Goal: Find specific page/section: Find specific page/section

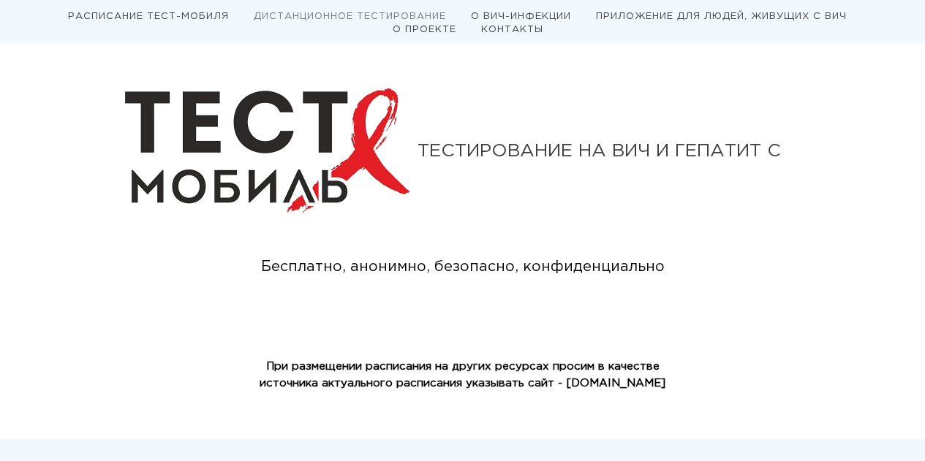
scroll to position [585, 0]
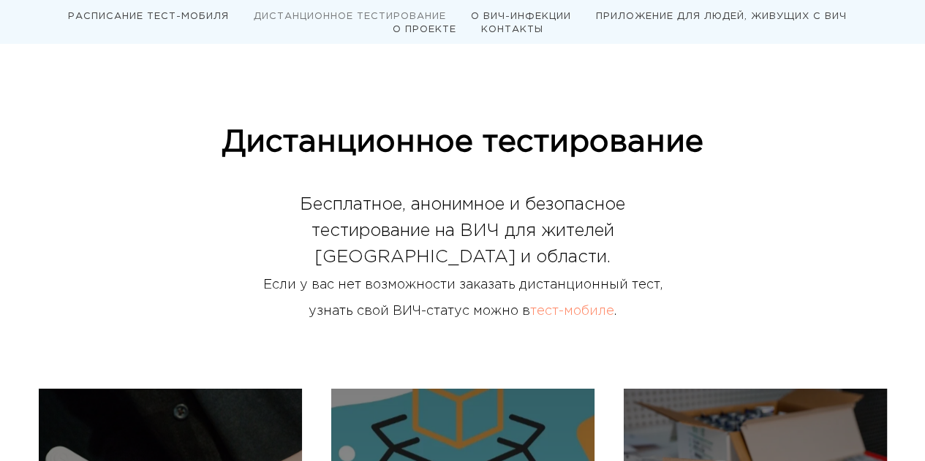
drag, startPoint x: 234, startPoint y: 2, endPoint x: 78, endPoint y: 106, distance: 187.8
click at [72, 129] on div "Дистанционное тестирование" at bounding box center [463, 143] width 848 height 38
click at [576, 314] on link "тест-мобиле" at bounding box center [572, 312] width 84 height 12
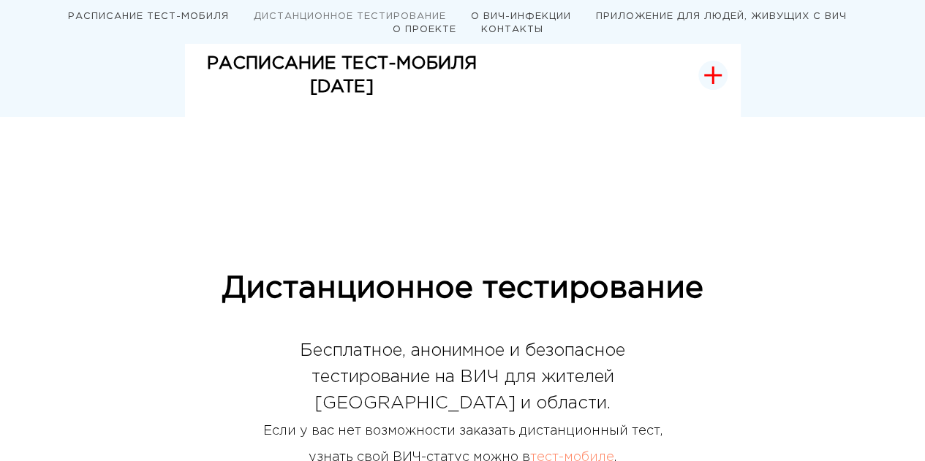
scroll to position [293, 0]
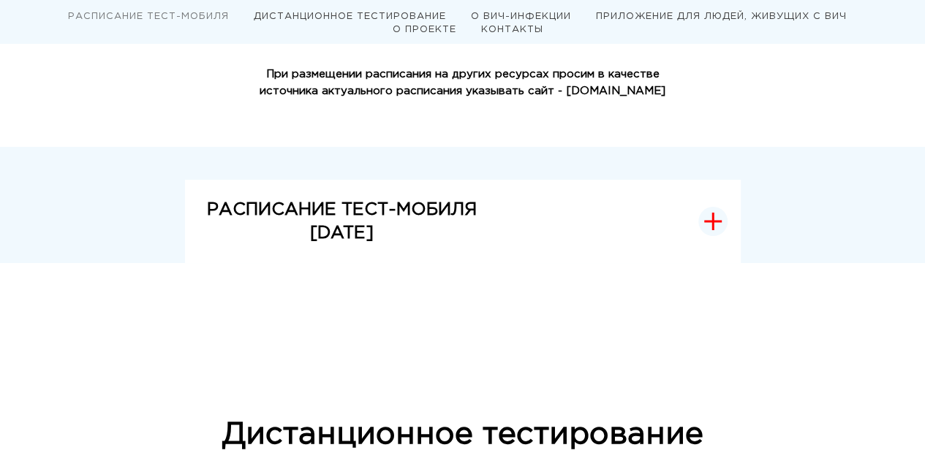
click at [720, 222] on icon "button" at bounding box center [713, 222] width 16 height 0
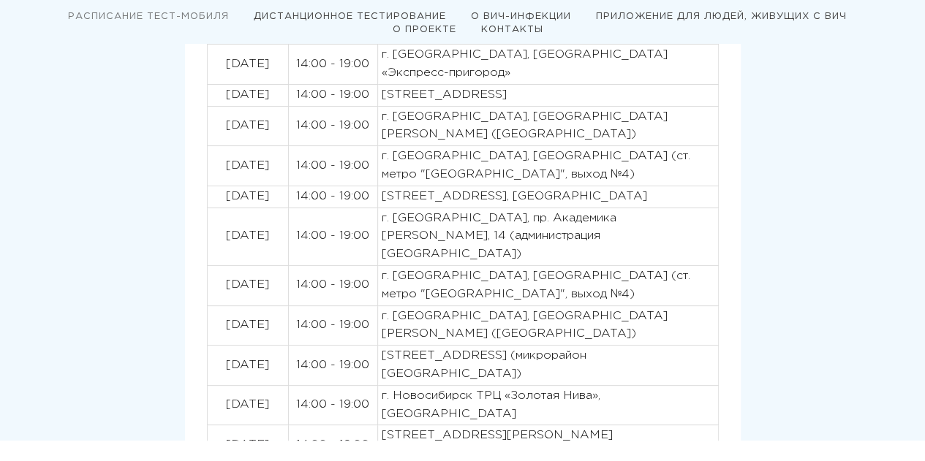
scroll to position [512, 0]
click at [398, 270] on p "г. [GEOGRAPHIC_DATA], [GEOGRAPHIC_DATA] (ст. метро "[GEOGRAPHIC_DATA]", выход №…" at bounding box center [548, 286] width 333 height 37
drag, startPoint x: 478, startPoint y: 358, endPoint x: 600, endPoint y: 349, distance: 121.7
click at [600, 388] on p "г. Новосибирск ТРЦ «Золотая Нива», [GEOGRAPHIC_DATA]" at bounding box center [548, 406] width 333 height 37
copy p "ТРЦ «Золотая Нива»"
